Goal: Task Accomplishment & Management: Manage account settings

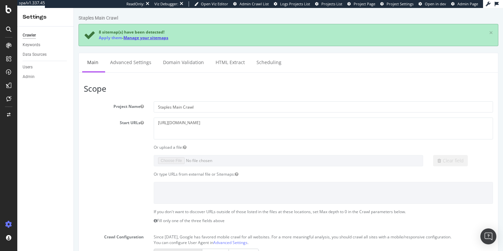
click at [159, 38] on link "Manage your sitemaps" at bounding box center [145, 38] width 45 height 6
click at [154, 37] on link "Manage your sitemaps" at bounding box center [145, 38] width 45 height 6
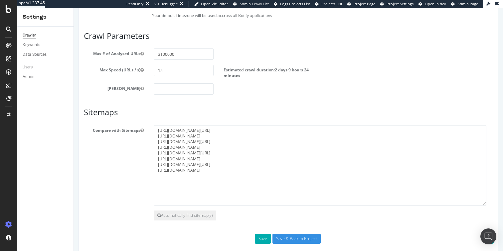
scroll to position [366, 0]
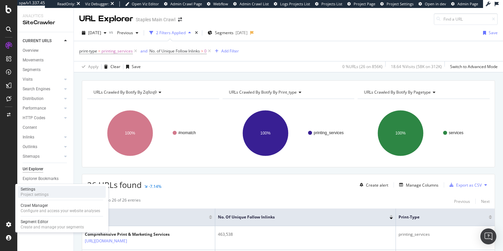
click at [25, 190] on div "Settings" at bounding box center [35, 189] width 28 height 5
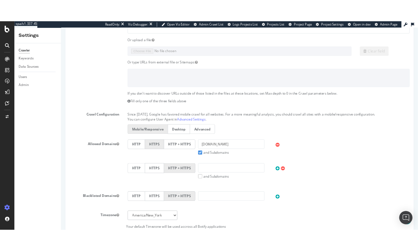
scroll to position [319, 0]
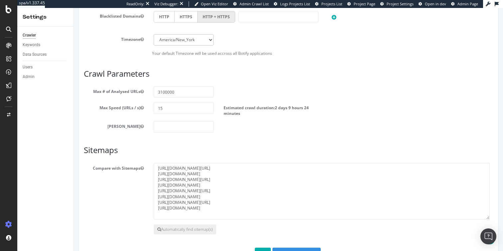
drag, startPoint x: 485, startPoint y: 194, endPoint x: 486, endPoint y: 217, distance: 23.0
click at [486, 217] on textarea "[URL]​[DOMAIN_NAME][URL] [URL][DOMAIN_NAME] [URL]​[DOMAIN_NAME][URL] [URL][DOMA…" at bounding box center [322, 191] width 336 height 57
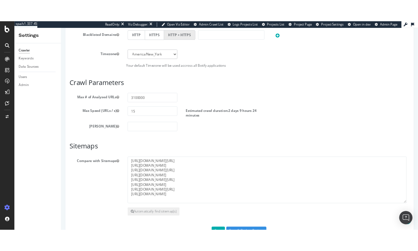
scroll to position [325, 0]
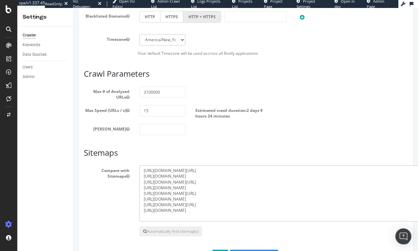
drag, startPoint x: 258, startPoint y: 212, endPoint x: 140, endPoint y: 172, distance: 124.7
click at [140, 172] on textarea "[URL]​[DOMAIN_NAME][URL] [URL][DOMAIN_NAME] [URL]​[DOMAIN_NAME][URL] [URL][DOMA…" at bounding box center [306, 194] width 335 height 56
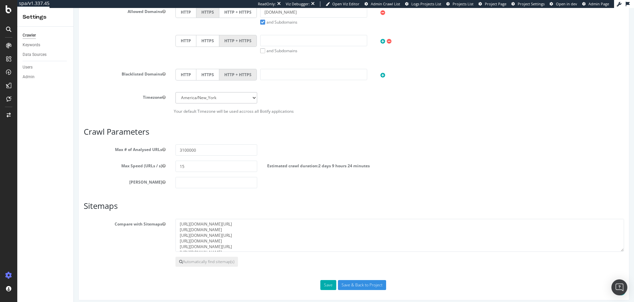
scroll to position [266, 0]
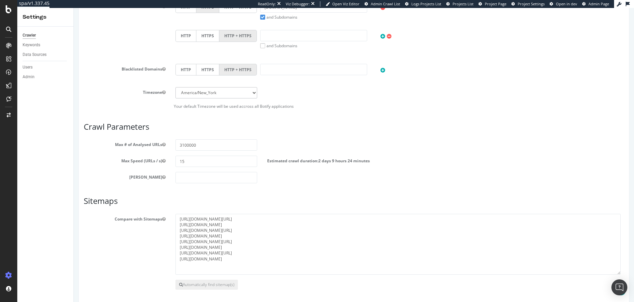
drag, startPoint x: 617, startPoint y: 244, endPoint x: 618, endPoint y: 272, distance: 27.6
click at [489, 251] on textarea "[URL]​[DOMAIN_NAME][URL] [URL][DOMAIN_NAME] [URL]​[DOMAIN_NAME][URL] [URL][DOMA…" at bounding box center [399, 244] width 446 height 61
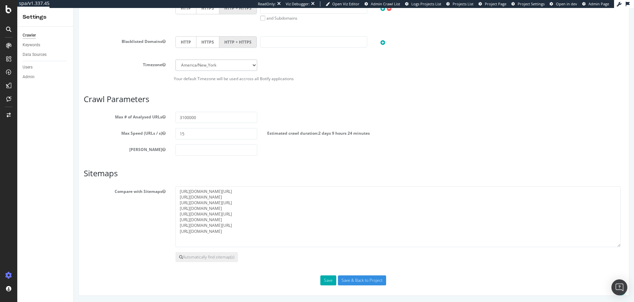
scroll to position [294, 0]
drag, startPoint x: 294, startPoint y: 232, endPoint x: 178, endPoint y: 189, distance: 124.1
click at [178, 189] on textarea "[URL]​[DOMAIN_NAME][URL] [URL][DOMAIN_NAME] [URL]​[DOMAIN_NAME][URL] [URL][DOMA…" at bounding box center [399, 216] width 446 height 61
click at [289, 251] on div "Scope Project Name Staples Main Crawl Start URLs [URL][DOMAIN_NAME] Or upload a…" at bounding box center [354, 38] width 541 height 494
